Goal: Task Accomplishment & Management: Use online tool/utility

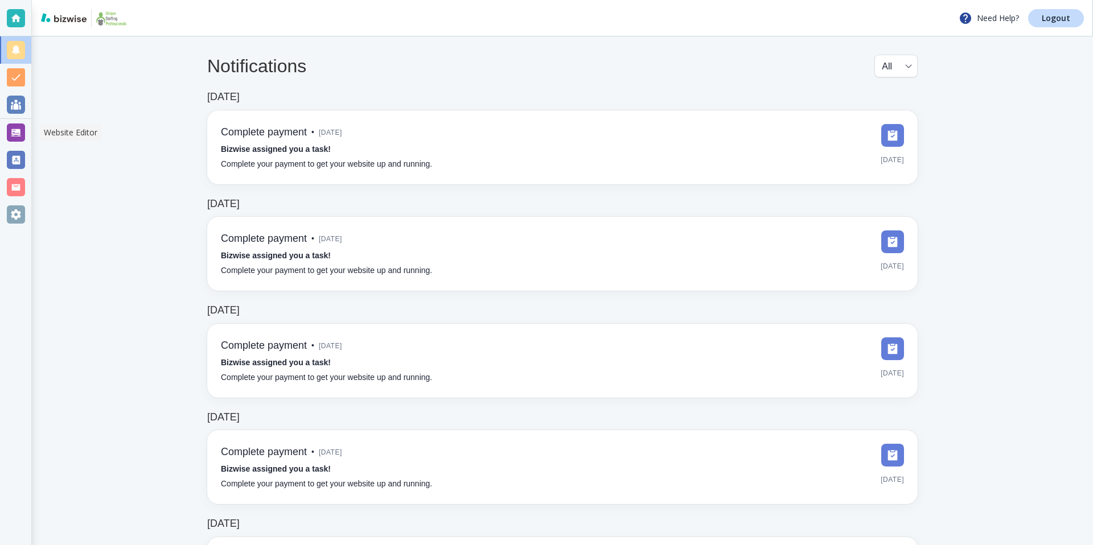
click at [18, 127] on div at bounding box center [16, 133] width 18 height 18
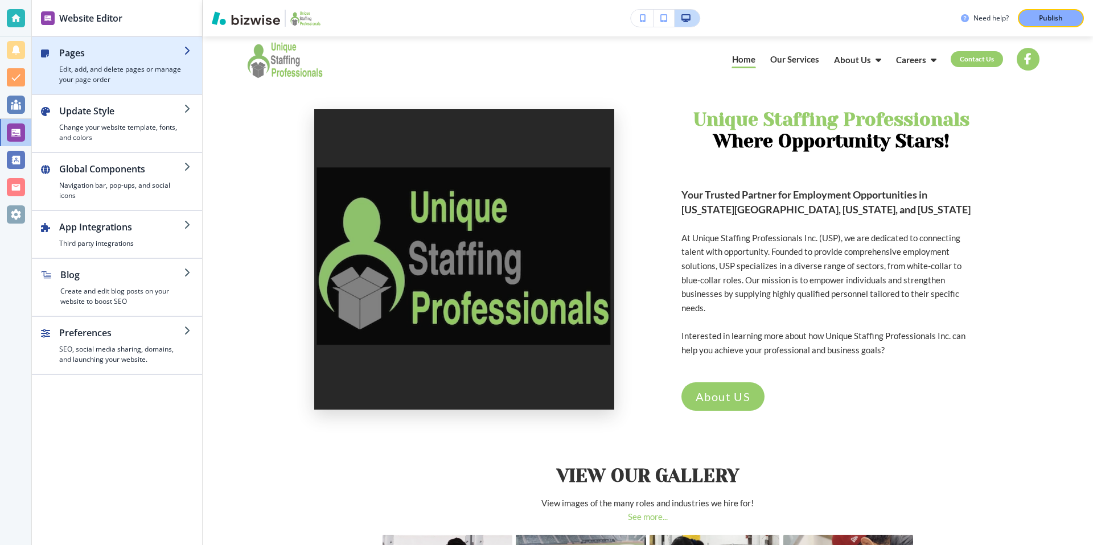
click at [154, 65] on h4 "Edit, add, and delete pages or manage your page order" at bounding box center [121, 74] width 125 height 20
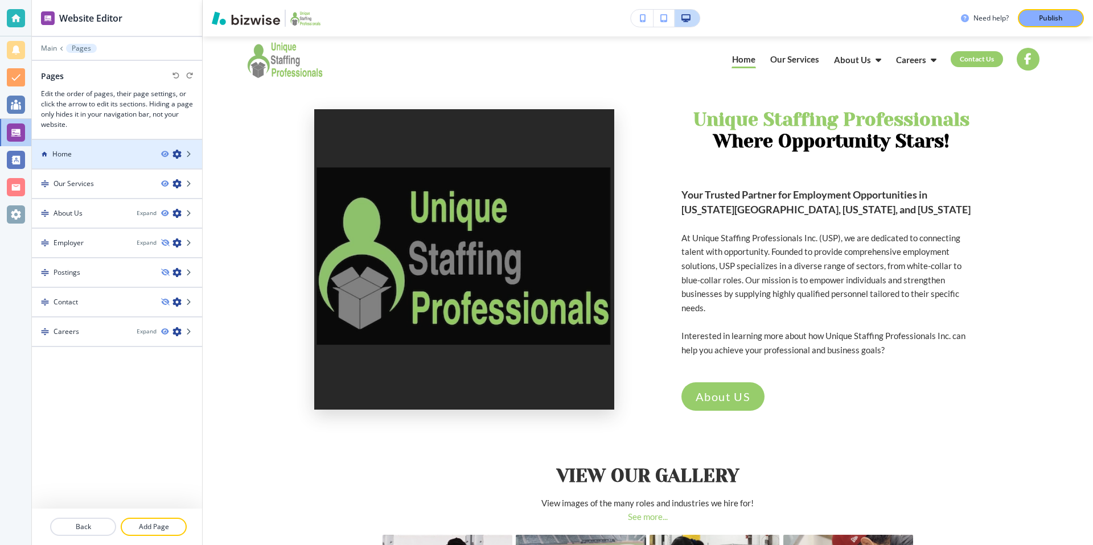
click at [92, 153] on div "Home" at bounding box center [92, 154] width 120 height 10
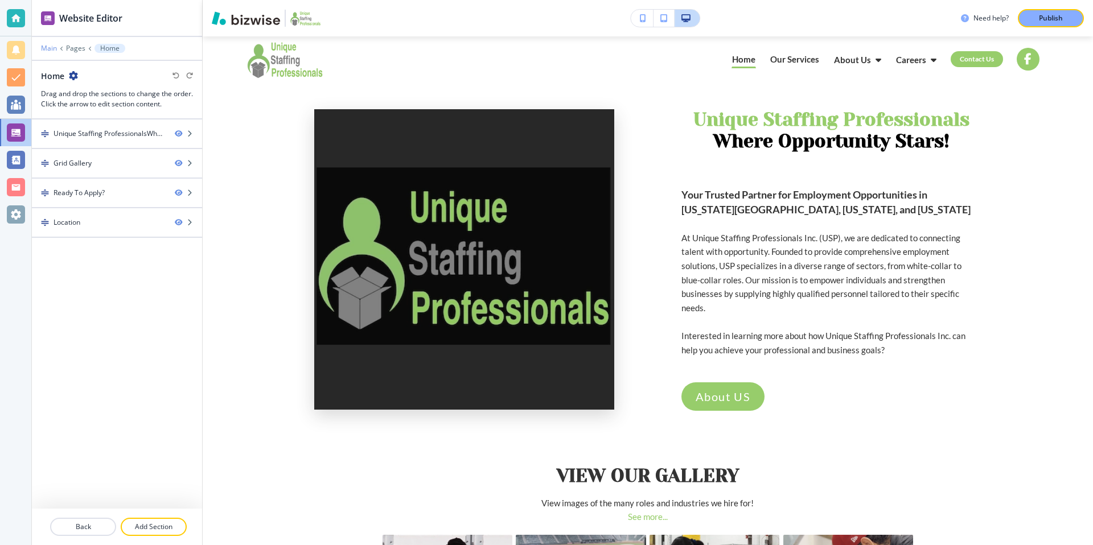
click at [51, 47] on p "Main" at bounding box center [49, 48] width 16 height 8
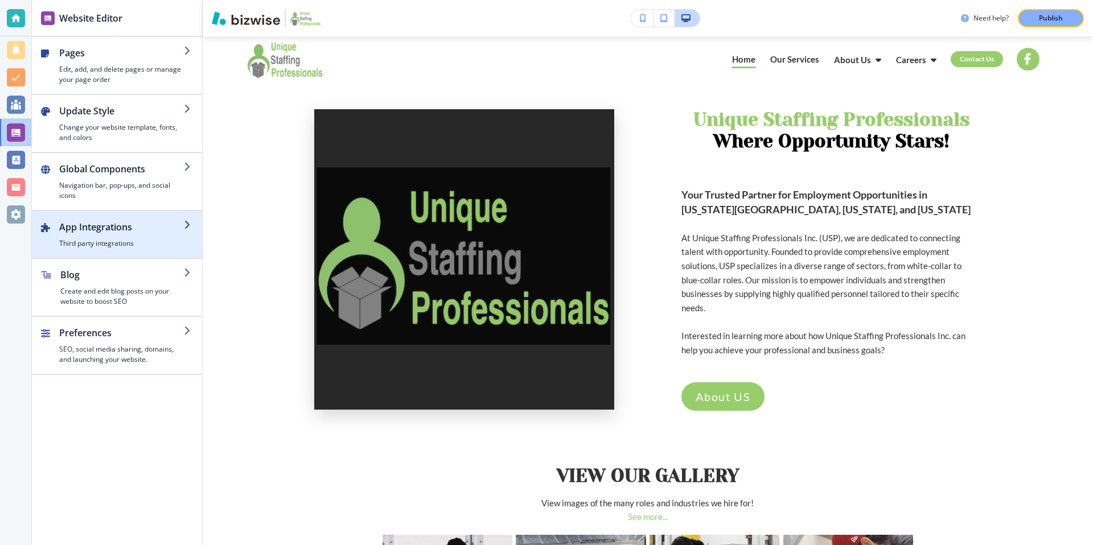
click at [184, 227] on icon "button" at bounding box center [188, 224] width 9 height 9
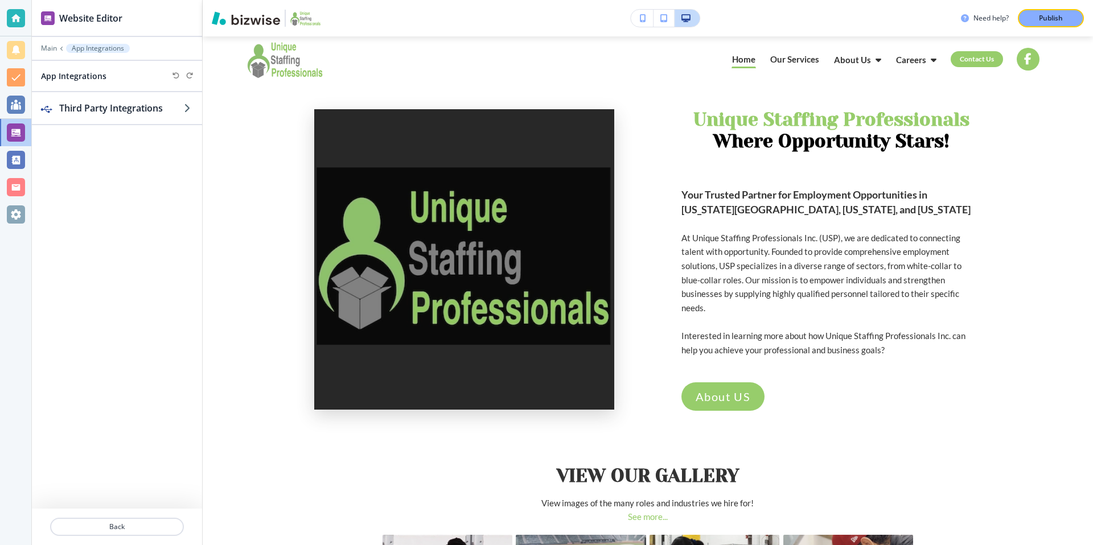
click at [148, 124] on div at bounding box center [117, 124] width 170 height 1
click at [158, 113] on h2 "Third Party Integrations" at bounding box center [121, 108] width 125 height 14
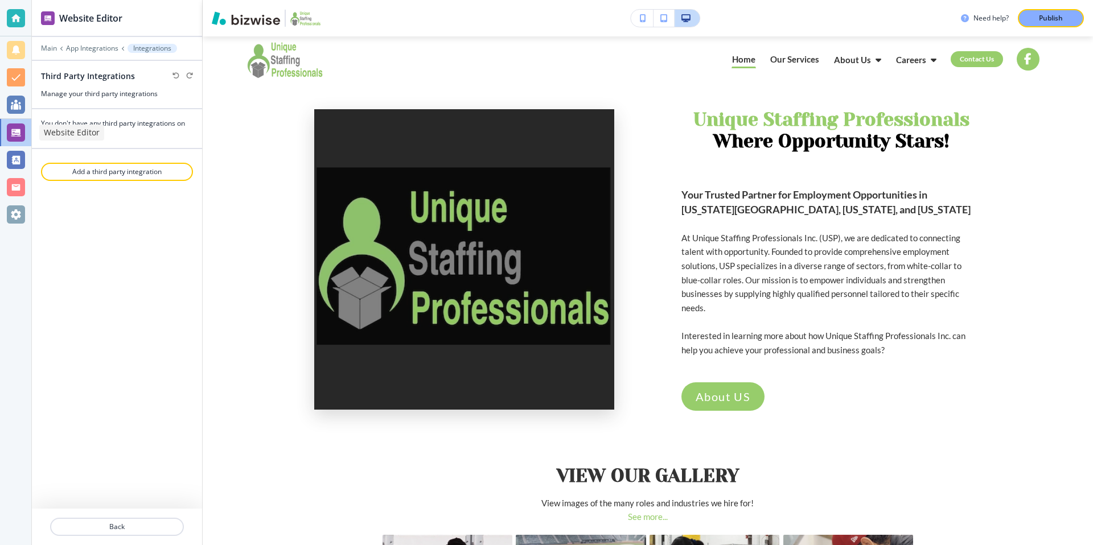
click at [11, 134] on div at bounding box center [16, 133] width 18 height 18
click at [53, 52] on p "Main" at bounding box center [49, 48] width 16 height 8
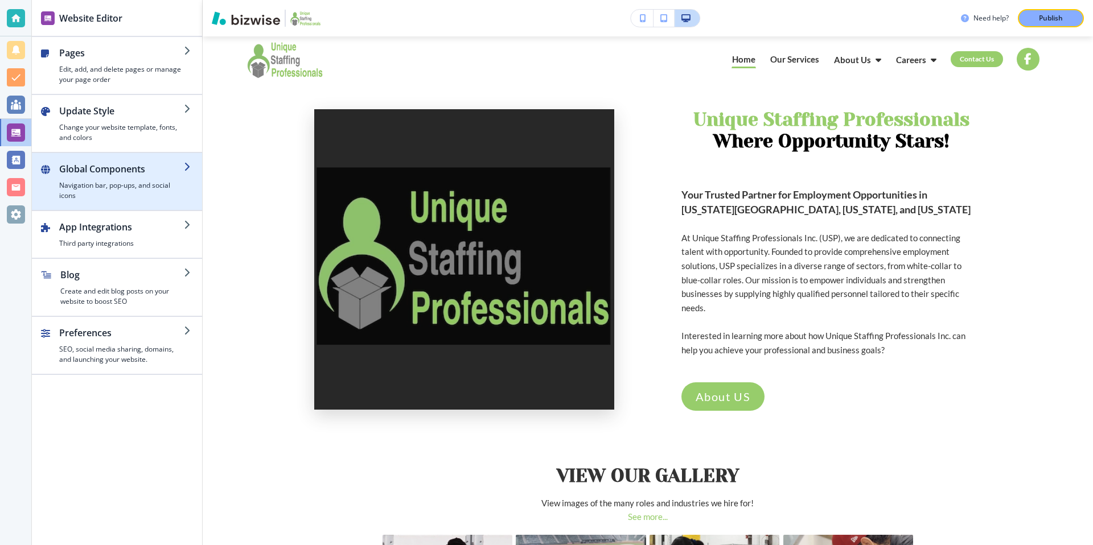
click at [180, 182] on h4 "Navigation bar, pop-ups, and social icons" at bounding box center [121, 190] width 125 height 20
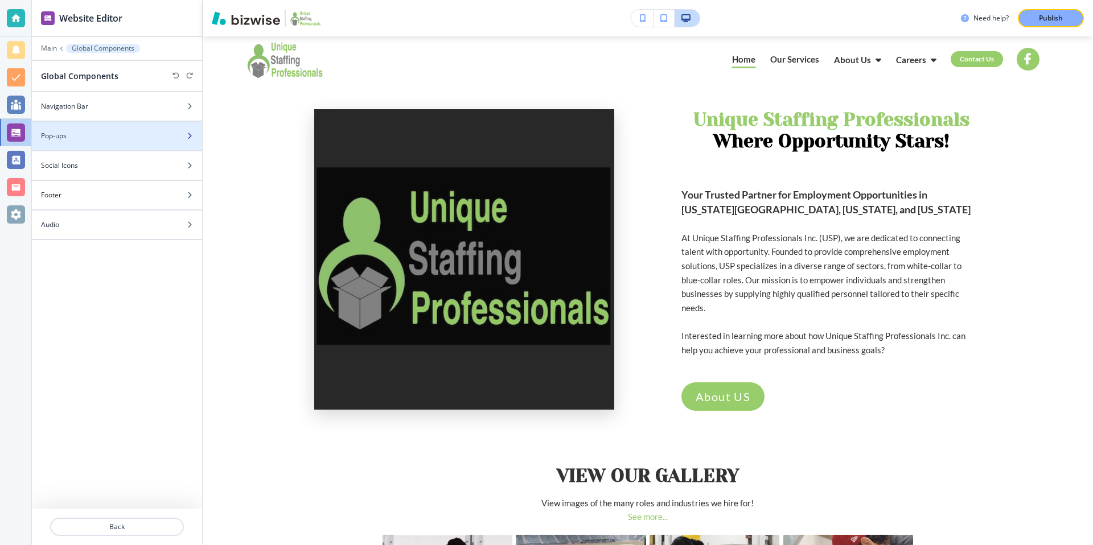
click at [161, 124] on div at bounding box center [117, 126] width 170 height 9
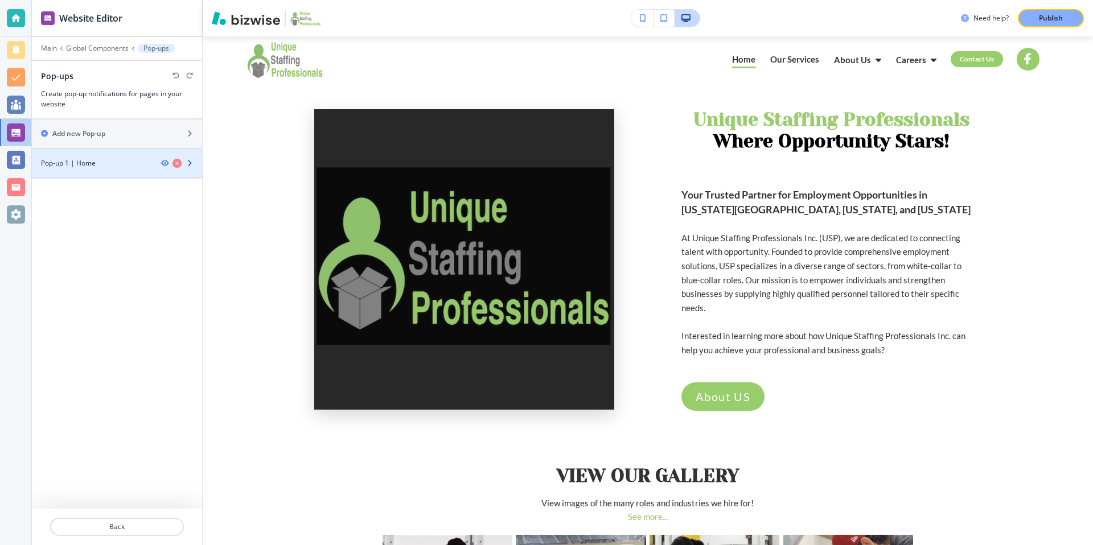
click at [81, 165] on h4 "Pop-up 1 | Home" at bounding box center [68, 163] width 55 height 10
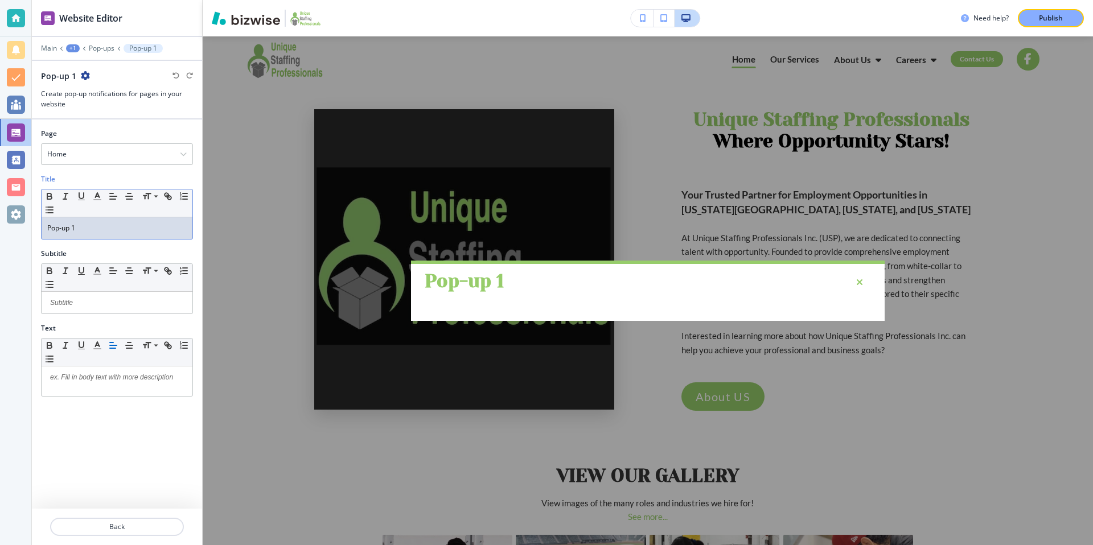
click at [94, 226] on p "Pop-up 1" at bounding box center [116, 228] width 139 height 10
